Goal: Task Accomplishment & Management: Use online tool/utility

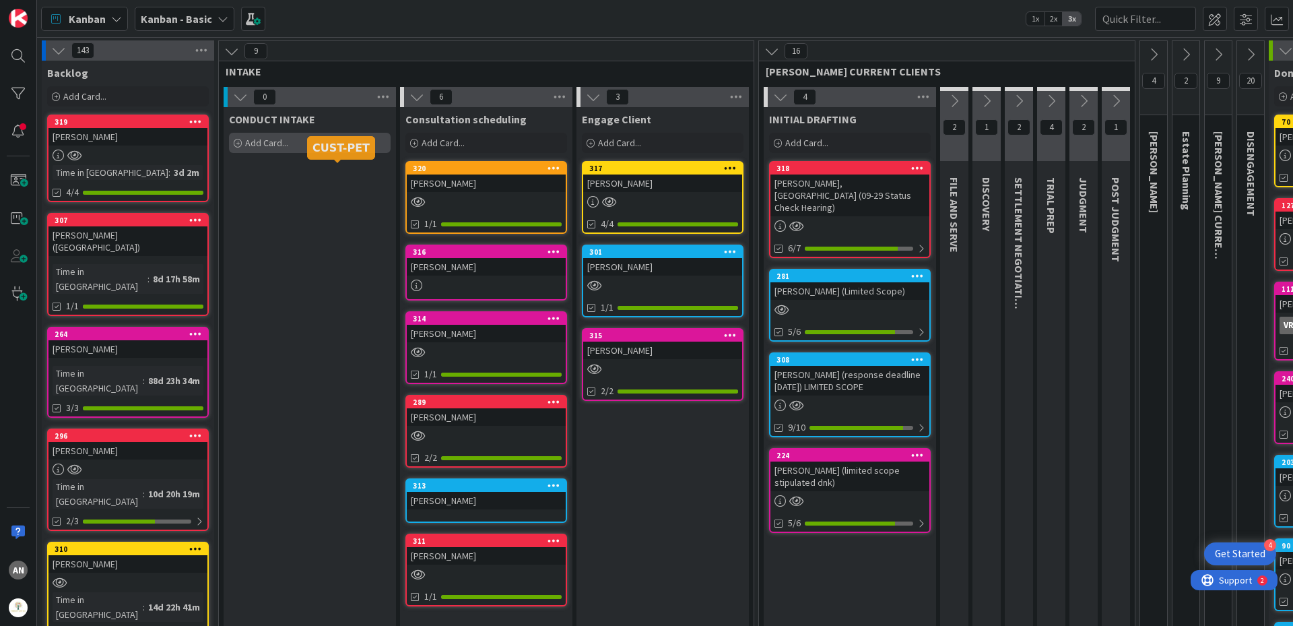
scroll to position [0, 152]
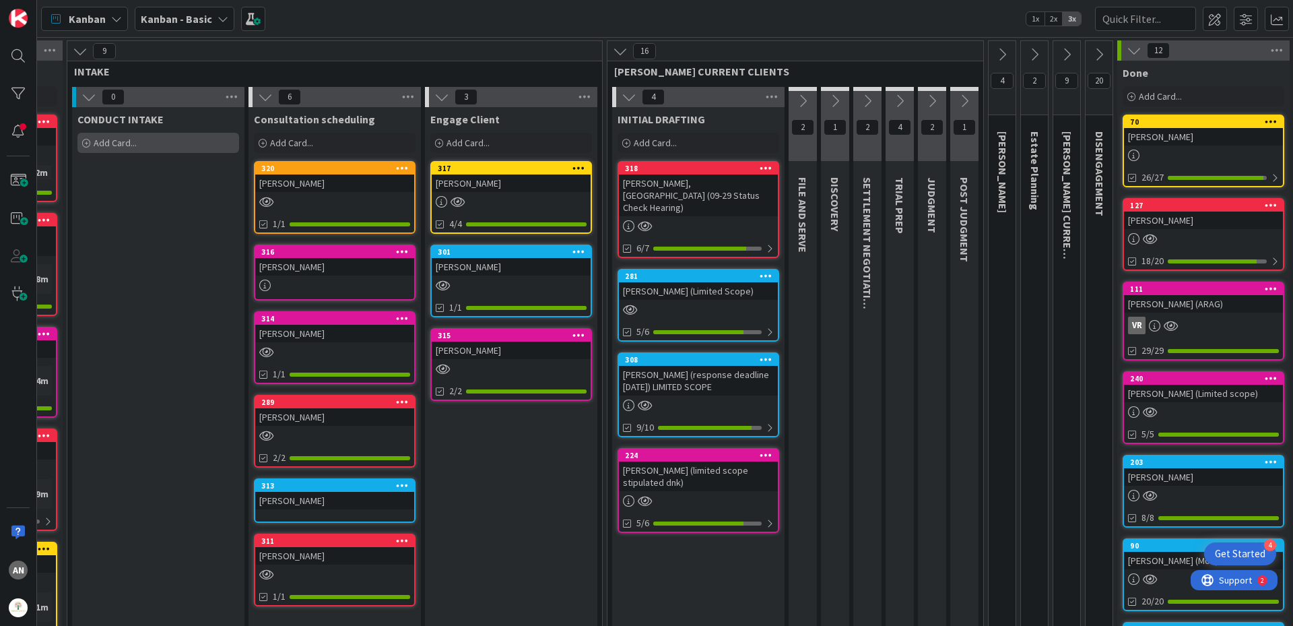
click at [171, 147] on div "Add Card..." at bounding box center [158, 143] width 162 height 20
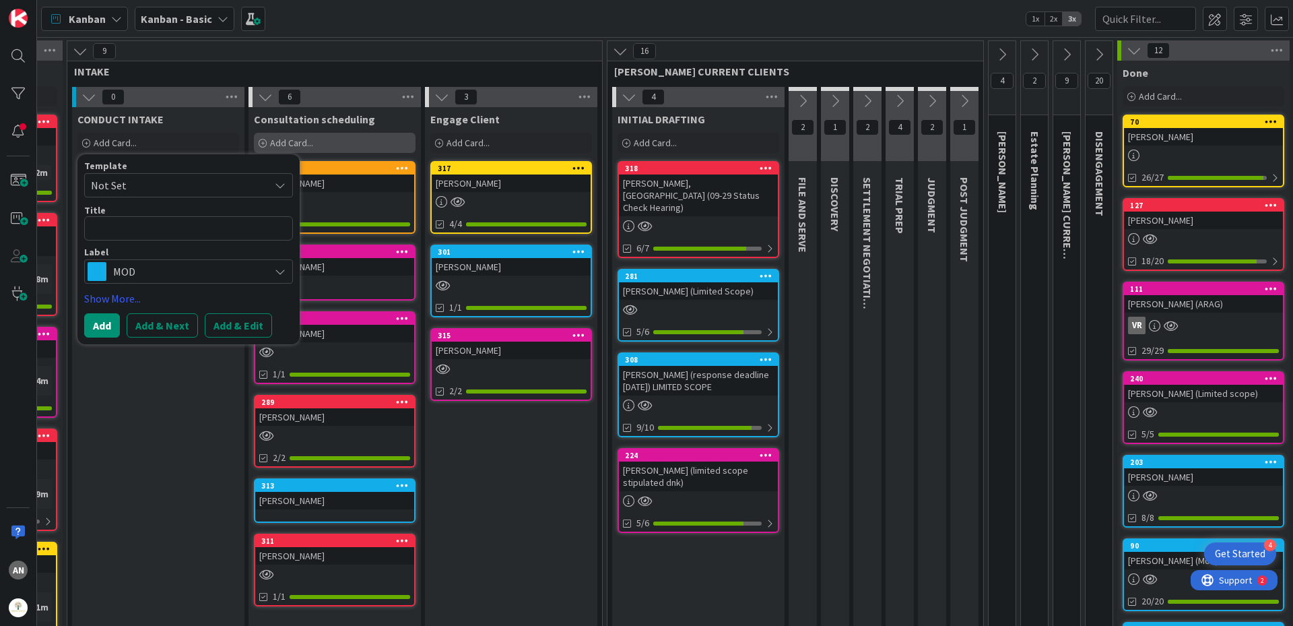
click at [312, 141] on span "Add Card..." at bounding box center [291, 143] width 43 height 12
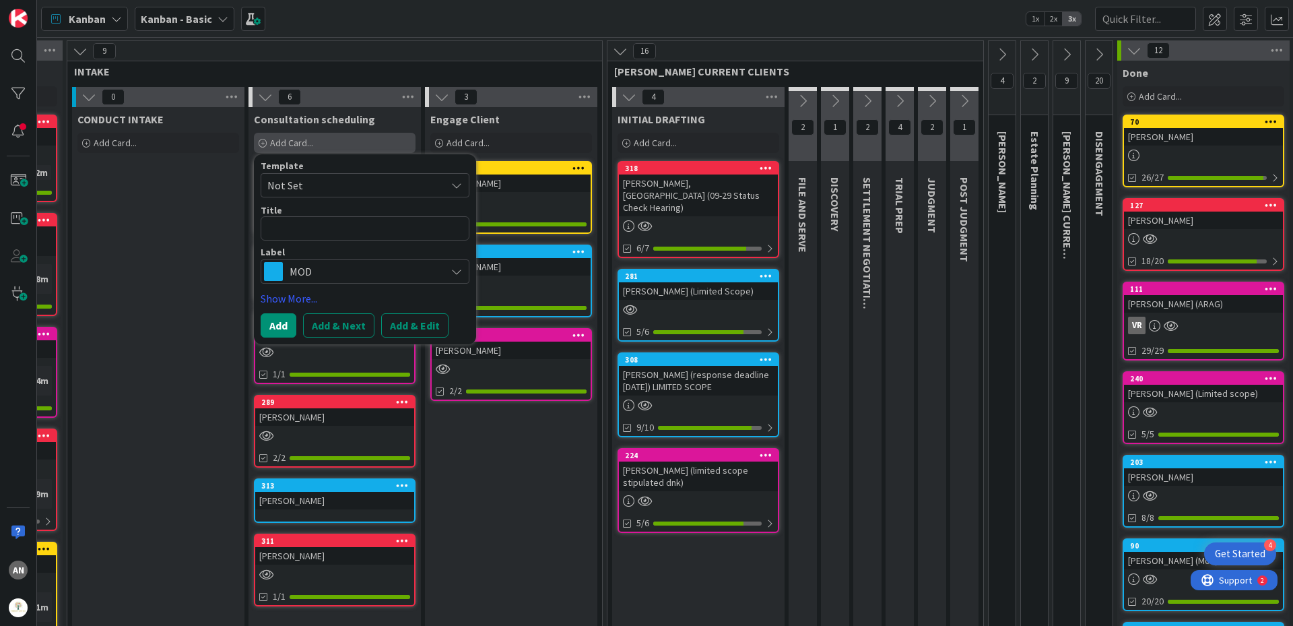
type textarea "x"
type textarea "L"
type textarea "x"
type textarea "Le"
type textarea "x"
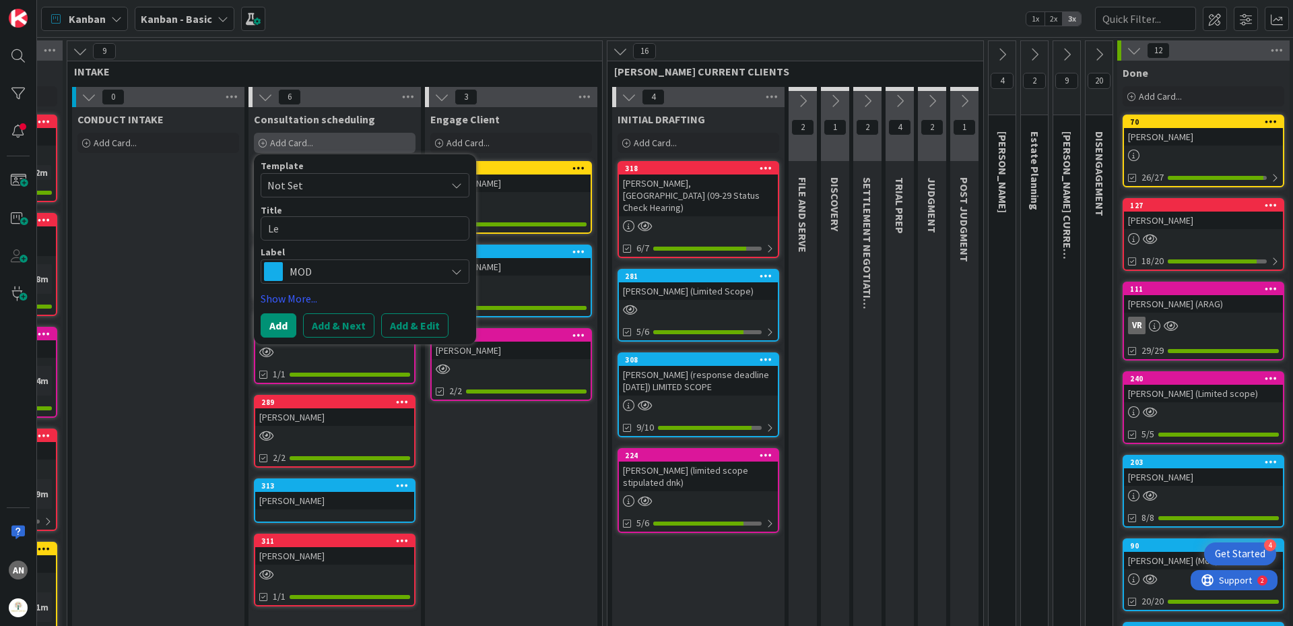
type textarea "[PERSON_NAME]"
type textarea "x"
type textarea "[PERSON_NAME]"
type textarea "x"
type textarea "[PERSON_NAME],"
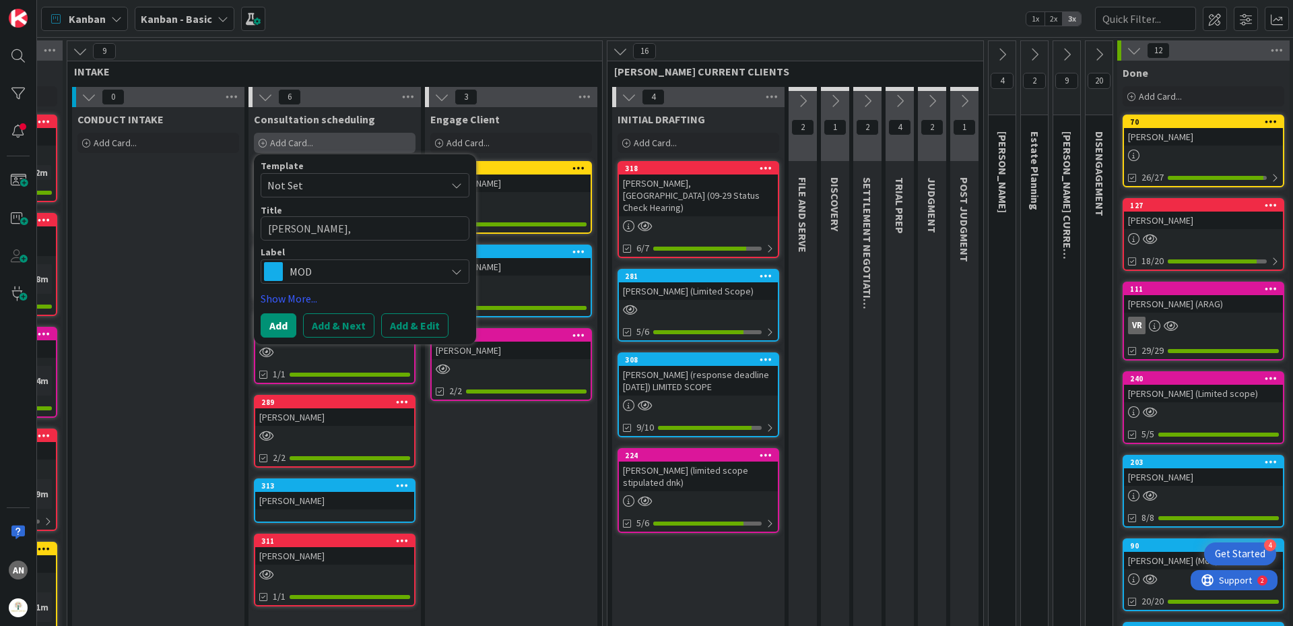
type textarea "x"
type textarea "[PERSON_NAME],"
type textarea "x"
type textarea "[PERSON_NAME], M"
type textarea "x"
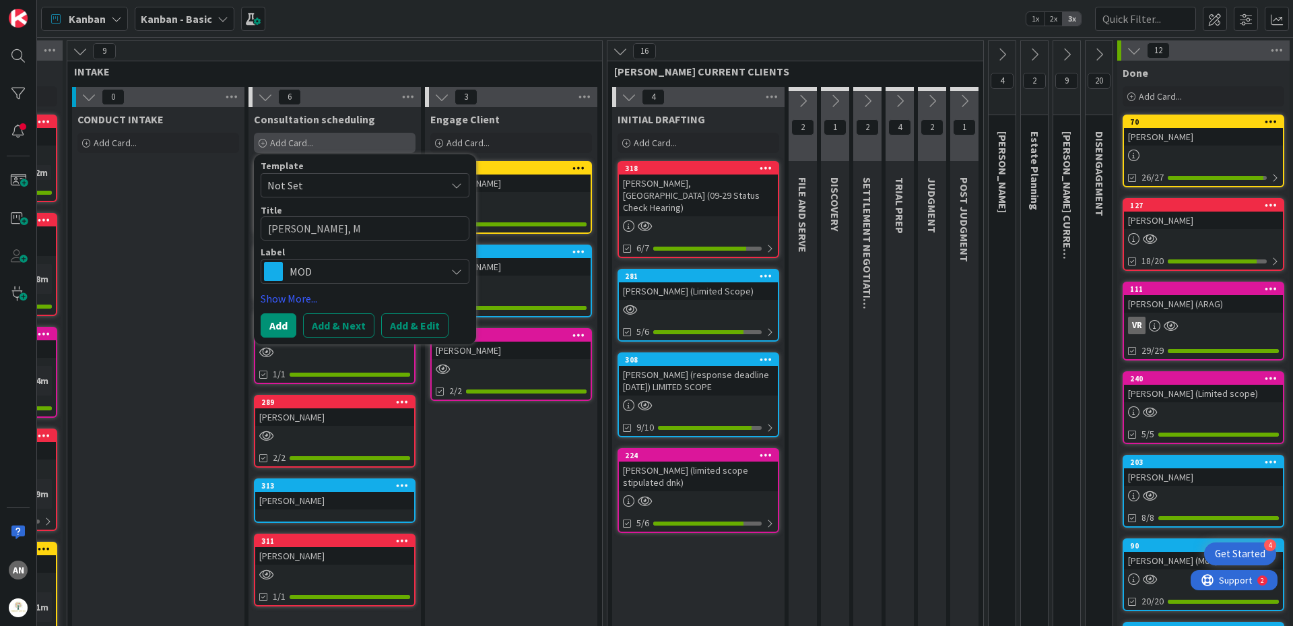
type textarea "[PERSON_NAME]"
type textarea "x"
type textarea "[PERSON_NAME], Mar"
type textarea "x"
type textarea "[PERSON_NAME]"
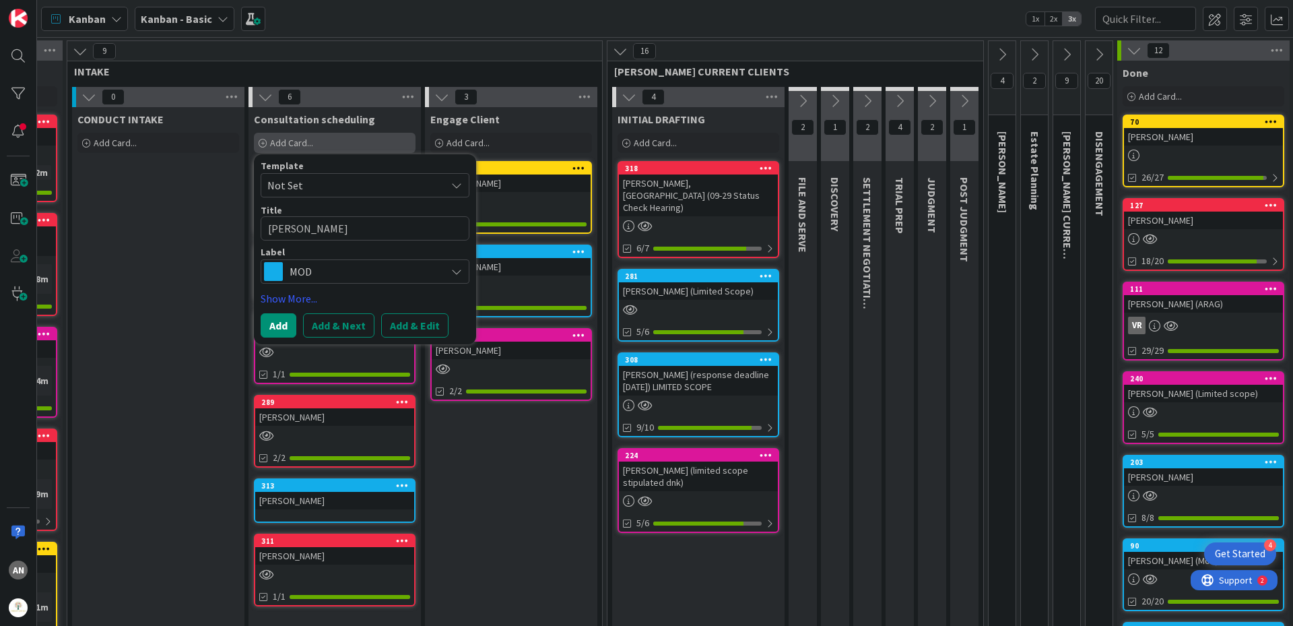
type textarea "x"
type textarea "[PERSON_NAME]"
type textarea "x"
type textarea "[PERSON_NAME]"
type textarea "x"
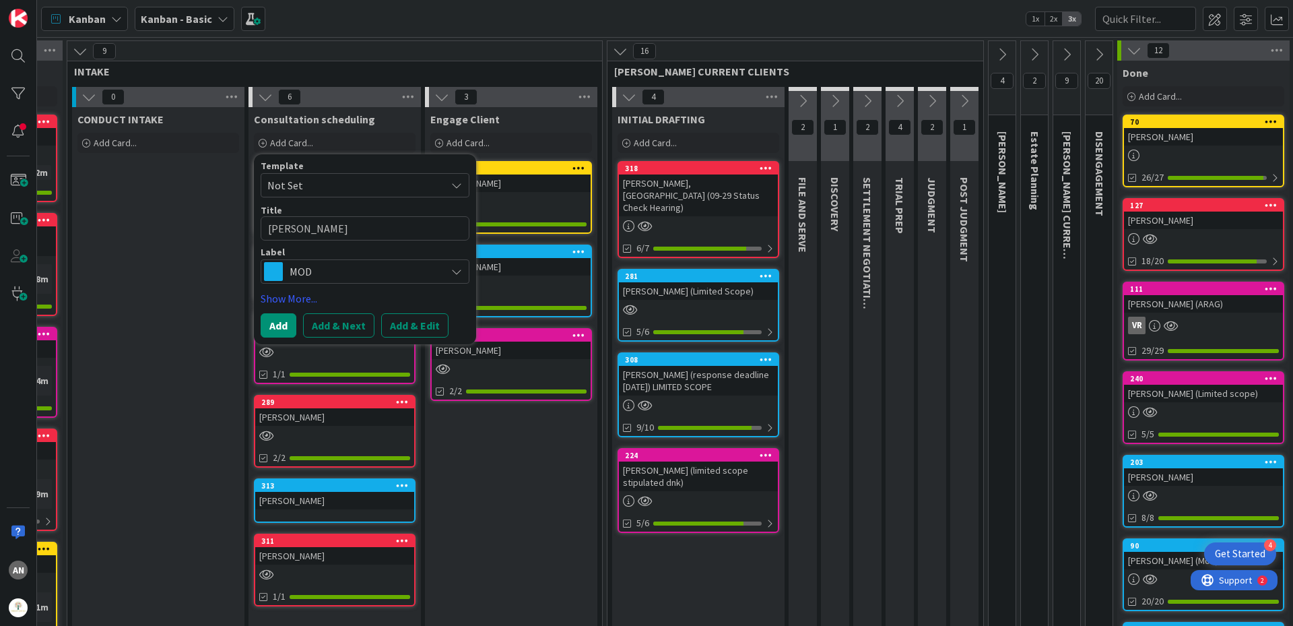
type textarea "[PERSON_NAME]"
click at [373, 270] on span "MOD" at bounding box center [365, 271] width 150 height 19
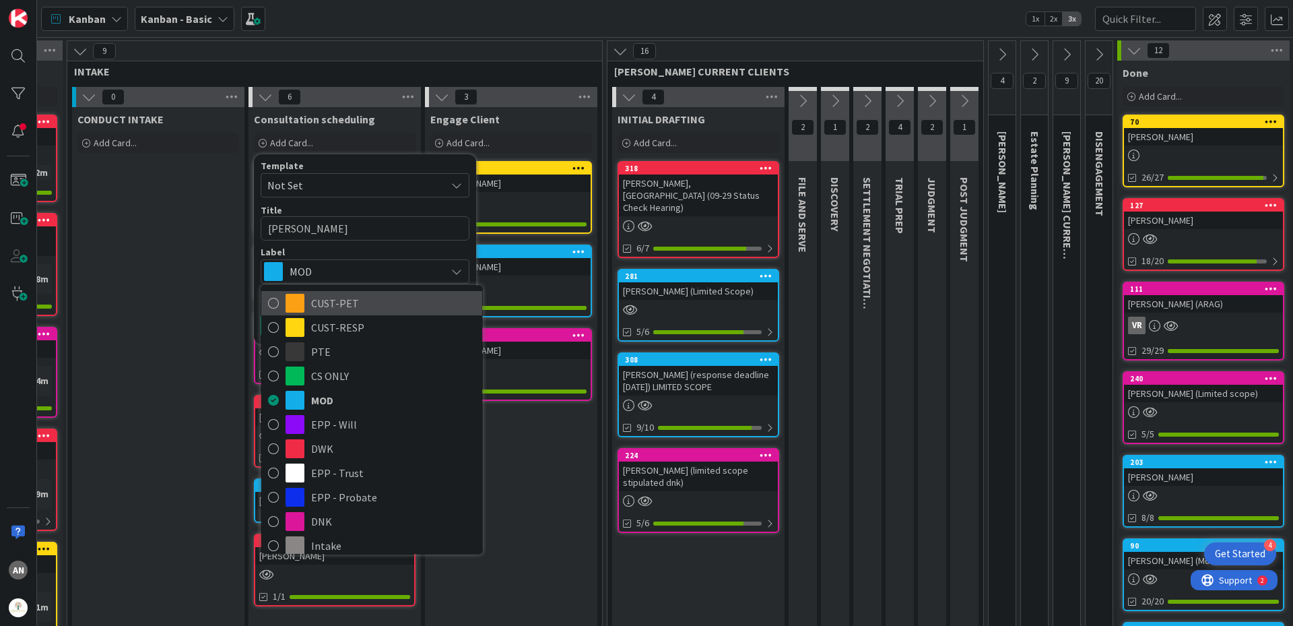
click at [354, 302] on span "CUST-PET" at bounding box center [393, 303] width 164 height 20
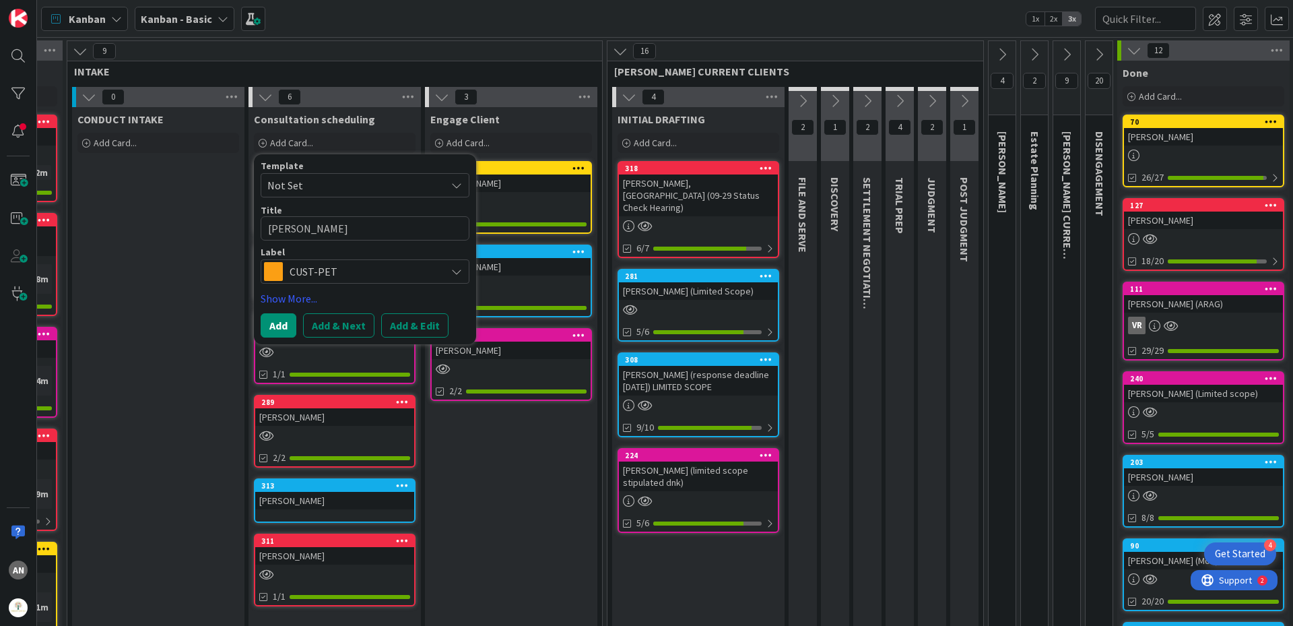
click at [320, 279] on span "CUST-PET" at bounding box center [365, 271] width 150 height 19
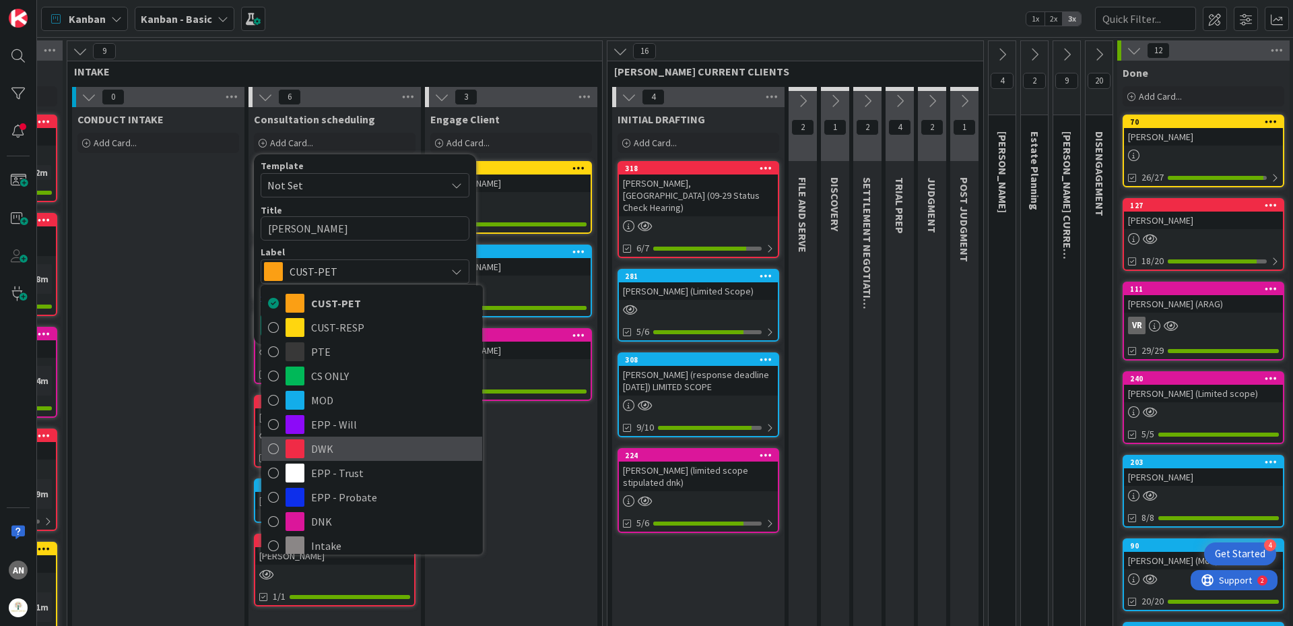
click at [336, 445] on span "DWK" at bounding box center [393, 449] width 164 height 20
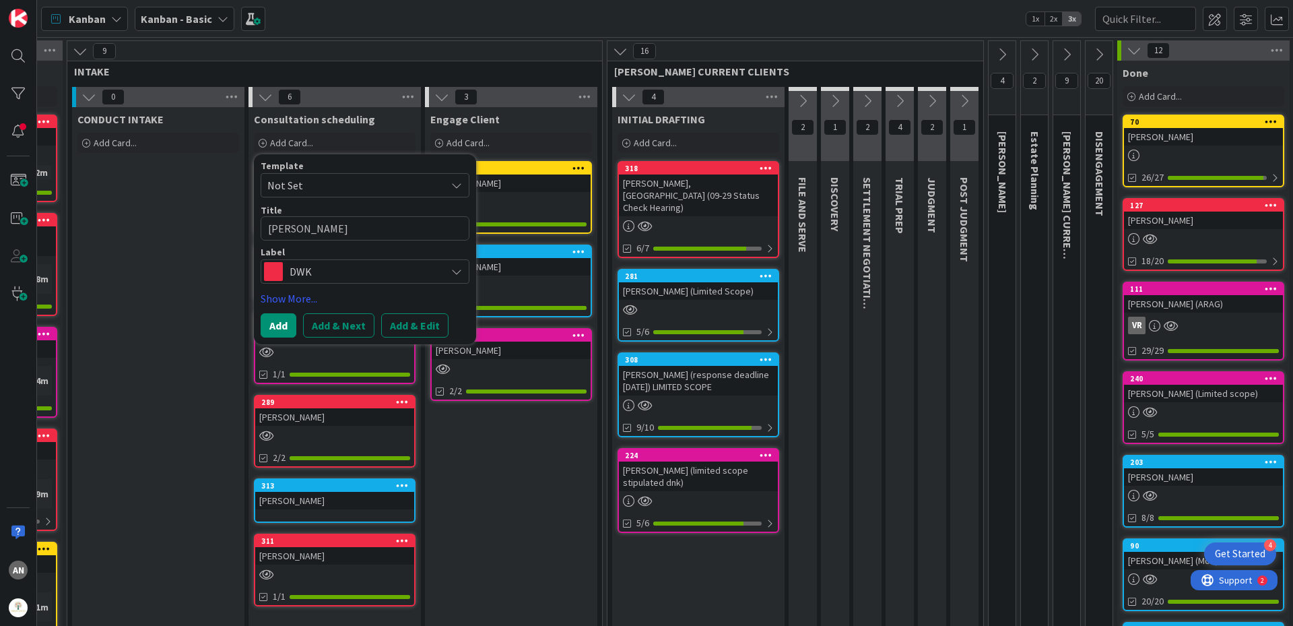
click at [400, 265] on span "DWK" at bounding box center [365, 271] width 150 height 19
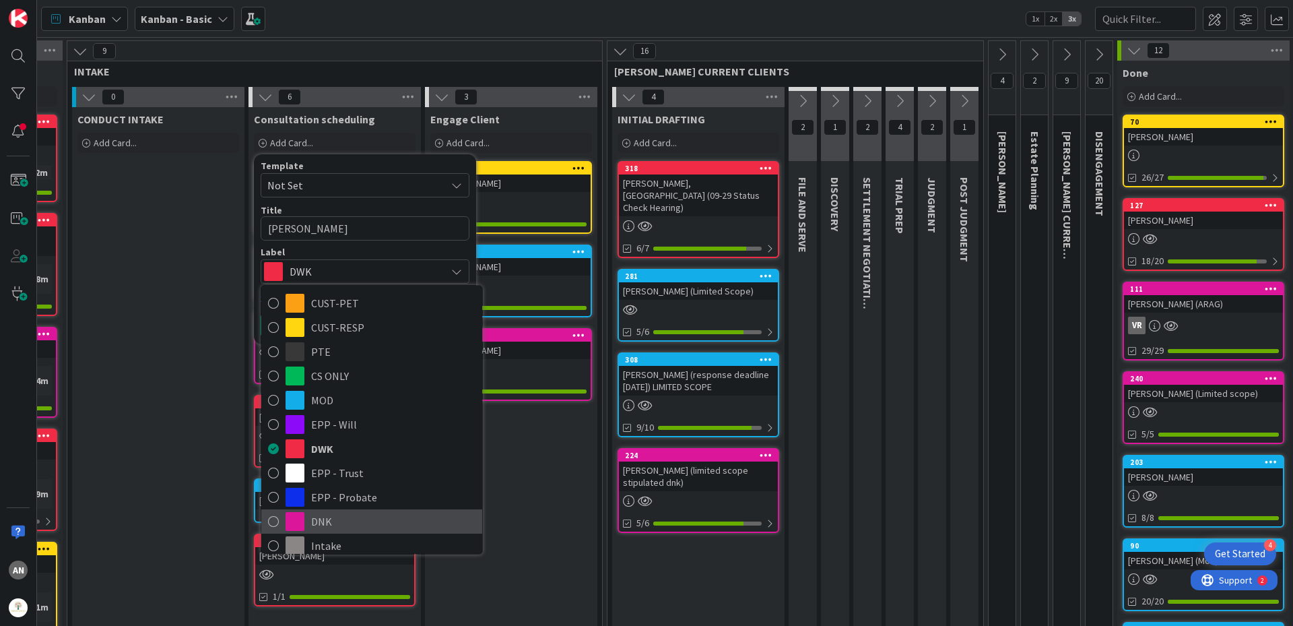
click at [369, 516] on span "DNK" at bounding box center [393, 521] width 164 height 20
type textarea "x"
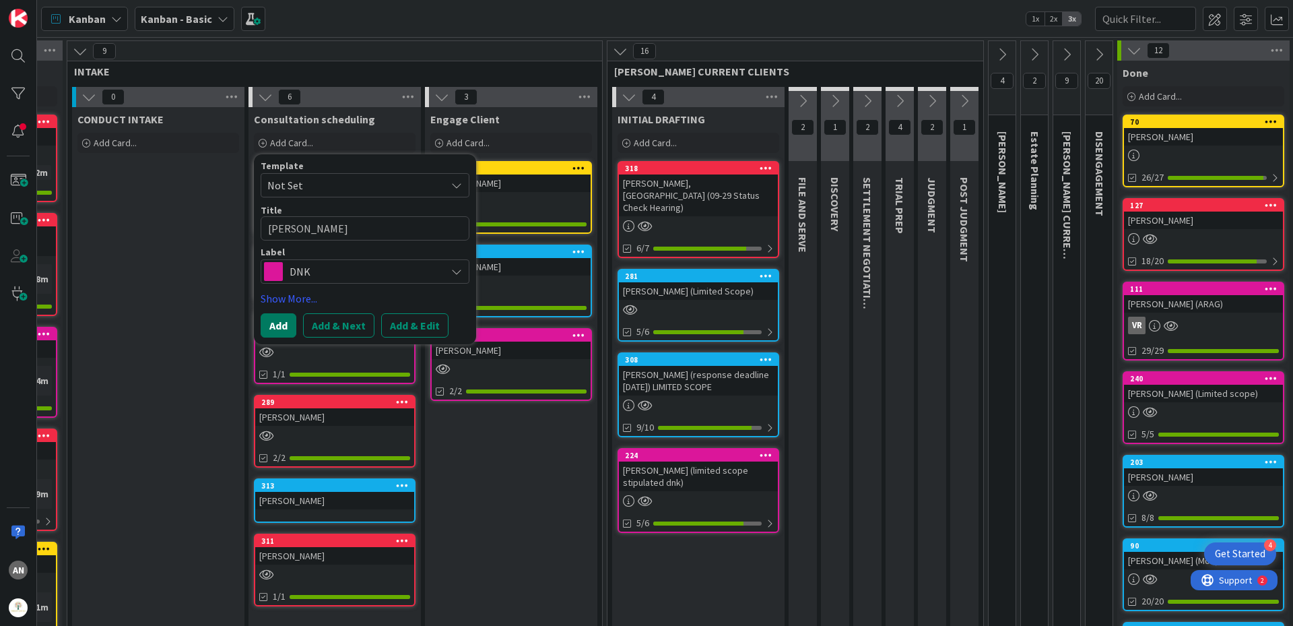
click at [280, 324] on button "Add" at bounding box center [279, 325] width 36 height 24
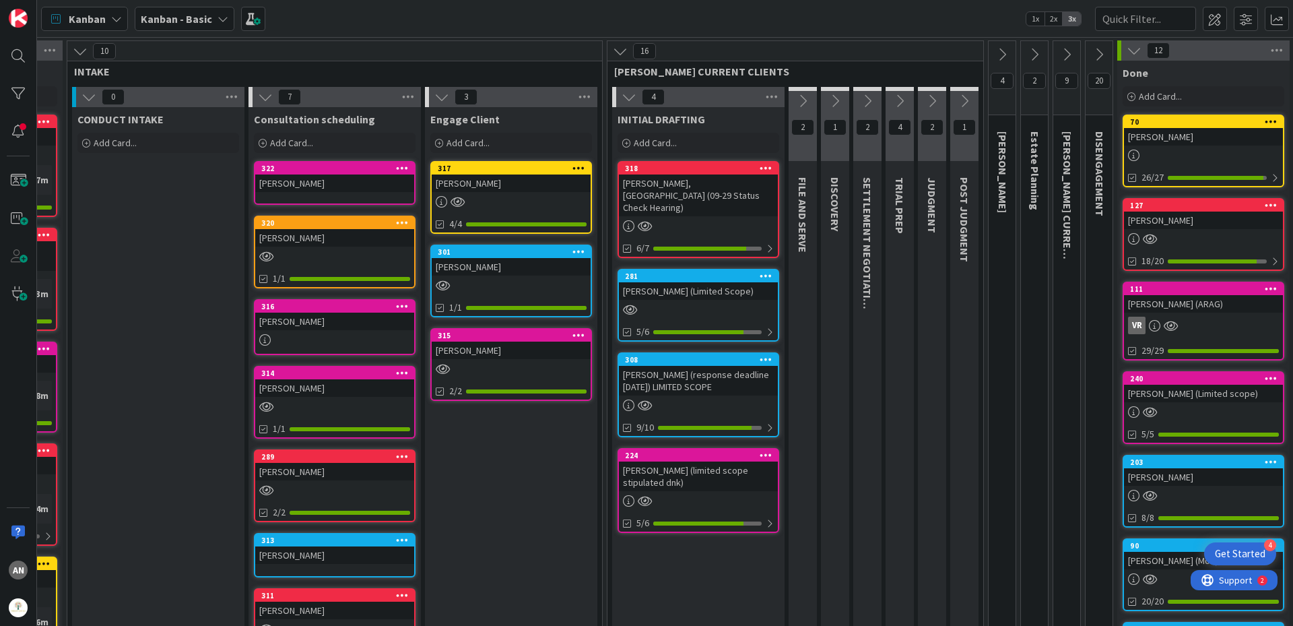
click at [350, 184] on div "[PERSON_NAME]" at bounding box center [334, 183] width 159 height 18
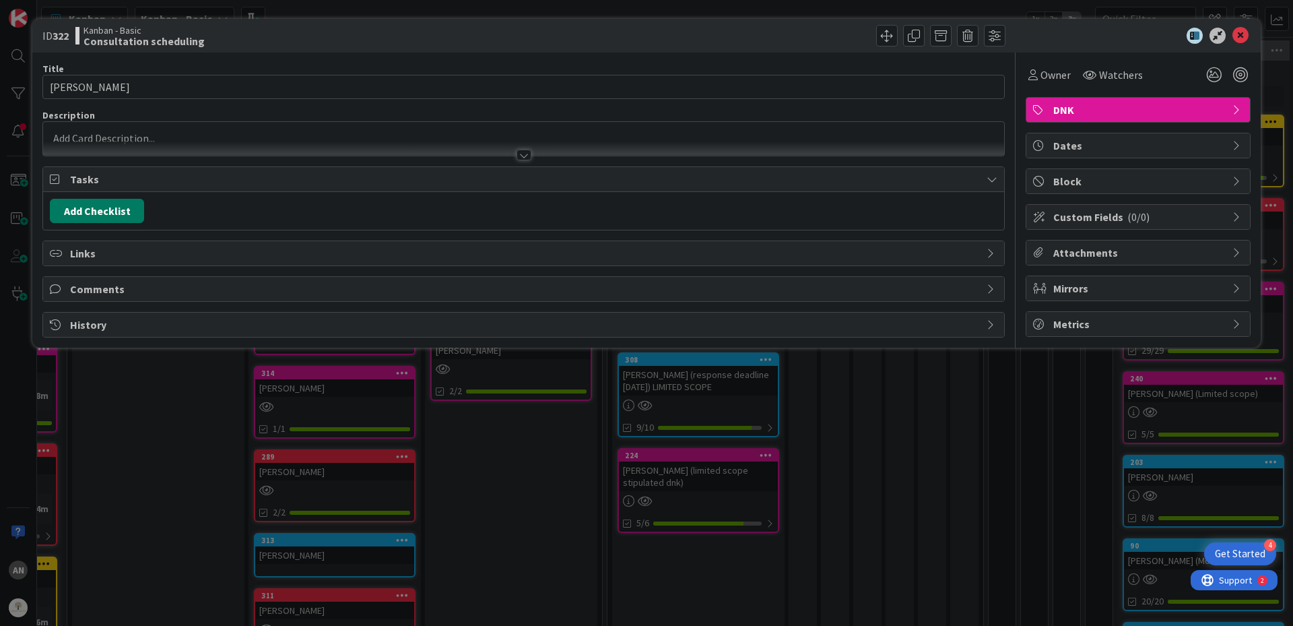
click at [108, 213] on button "Add Checklist" at bounding box center [97, 211] width 94 height 24
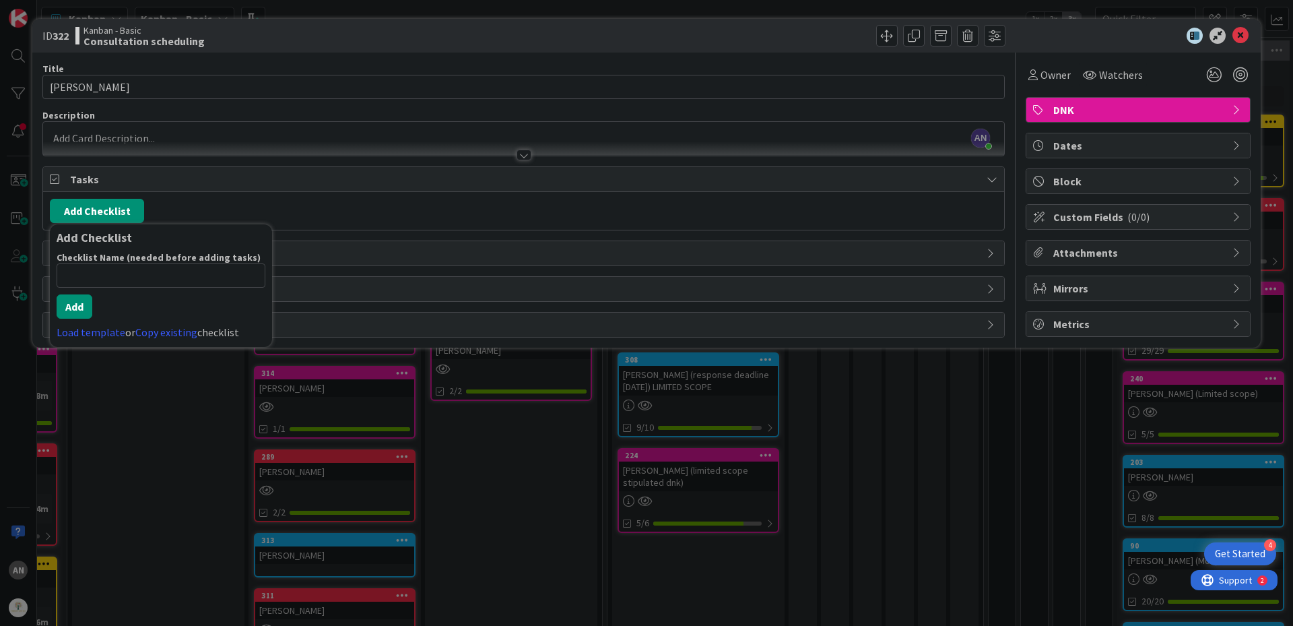
click at [94, 280] on input at bounding box center [161, 275] width 209 height 24
